Goal: Manage account settings

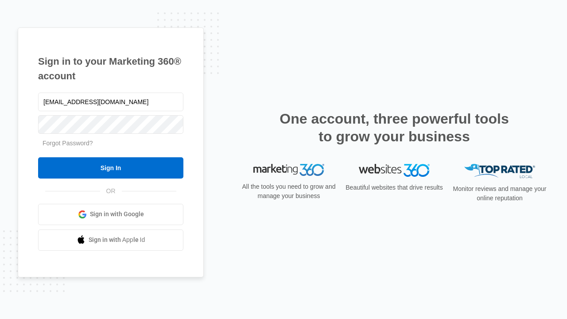
type input "[EMAIL_ADDRESS][DOMAIN_NAME]"
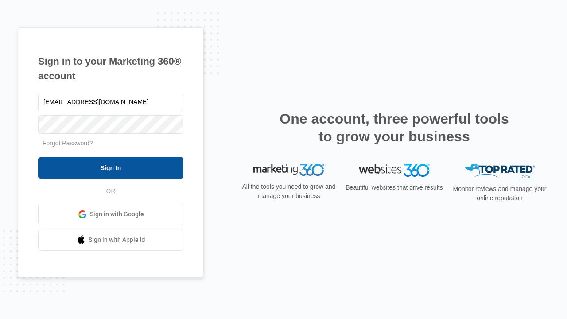
click at [111, 167] on input "Sign In" at bounding box center [110, 167] width 145 height 21
